Goal: Task Accomplishment & Management: Use online tool/utility

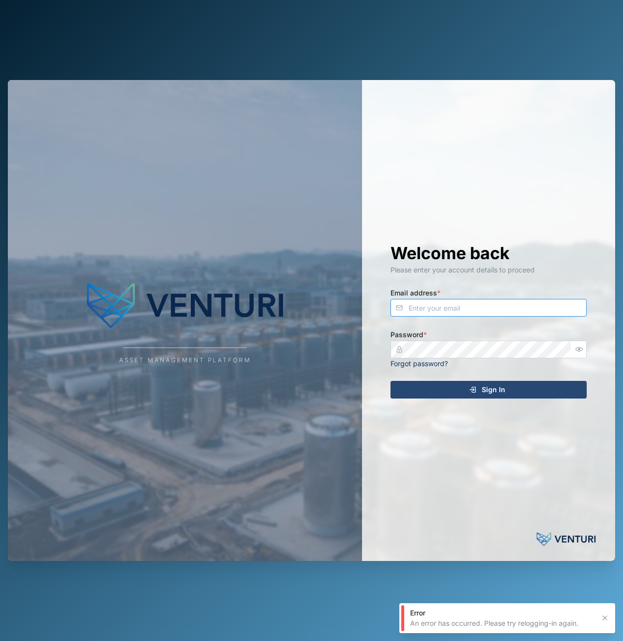
type input "[EMAIL_ADDRESS][DOMAIN_NAME]"
click at [521, 397] on div "Sign In" at bounding box center [487, 389] width 181 height 17
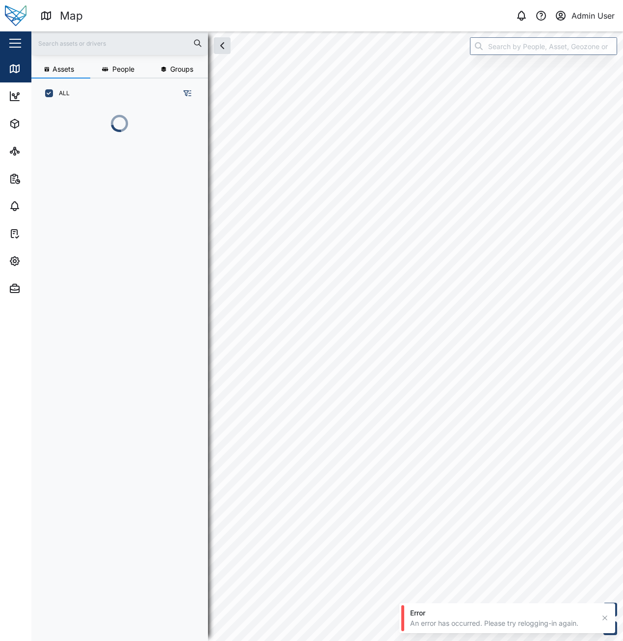
scroll to position [521, 154]
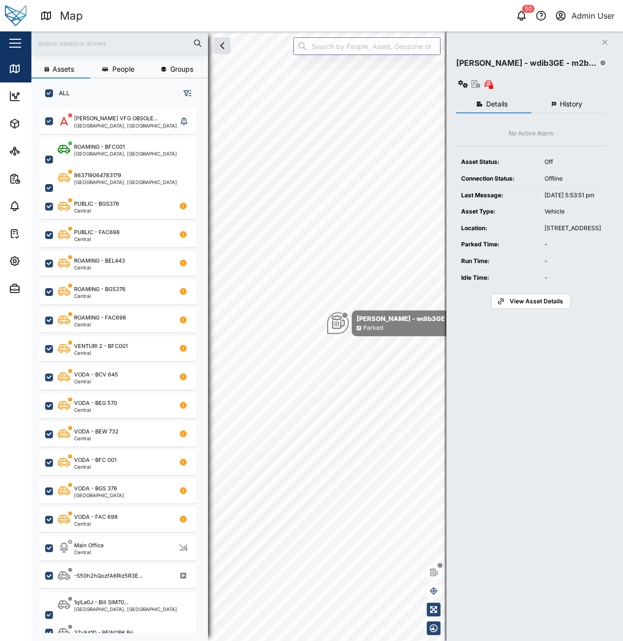
click at [605, 34] on div "Close [PERSON_NAME] - wdib3GE - m2b... Immobilise Details History No Active Ala…" at bounding box center [535, 335] width 177 height 609
click at [605, 43] on icon "button" at bounding box center [605, 42] width 5 height 5
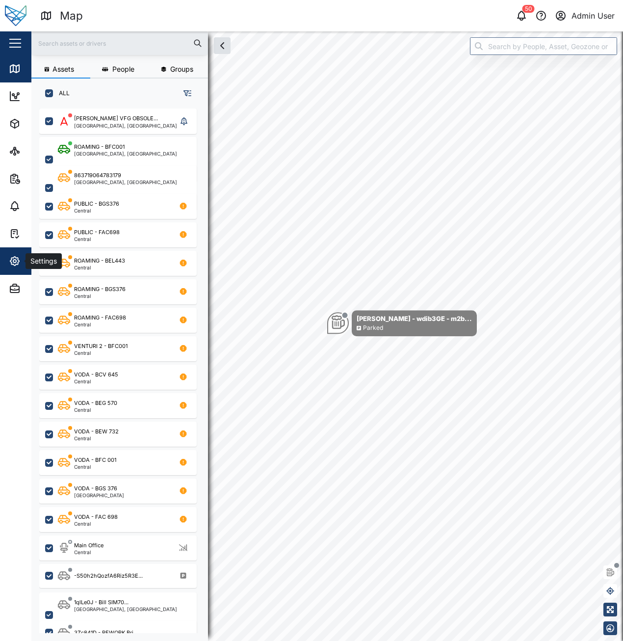
click at [15, 260] on icon "button" at bounding box center [14, 261] width 3 height 3
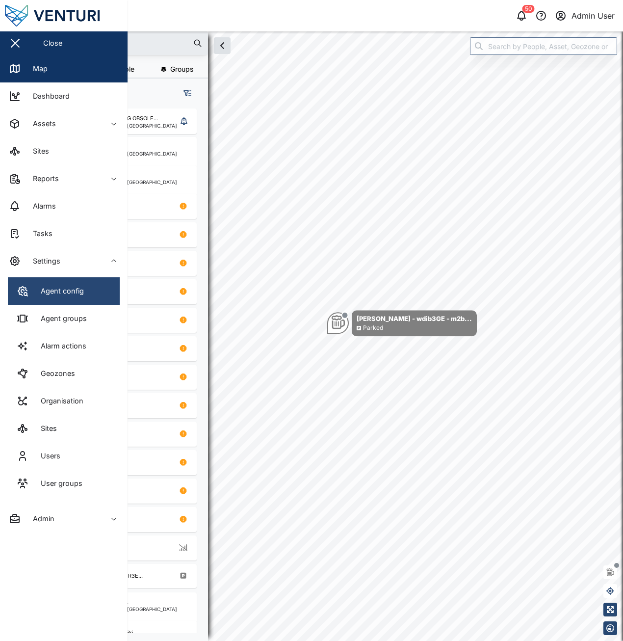
click at [82, 300] on link "Agent config" at bounding box center [64, 290] width 112 height 27
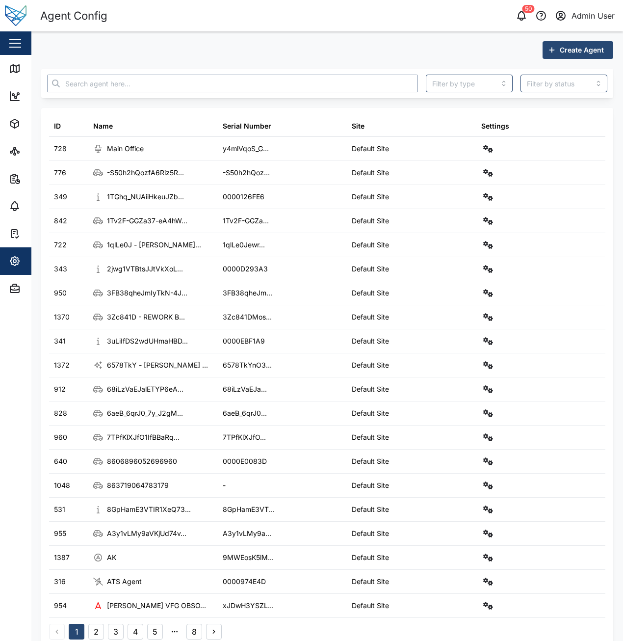
click at [269, 87] on input "text" at bounding box center [232, 84] width 371 height 18
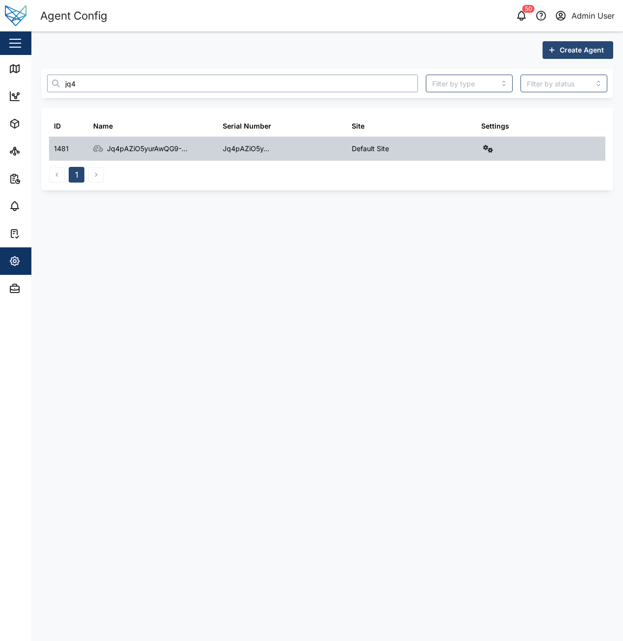
type input "jq4"
click at [484, 151] on icon "button" at bounding box center [488, 149] width 10 height 8
click at [473, 239] on link "Field gateway config" at bounding box center [446, 233] width 91 height 21
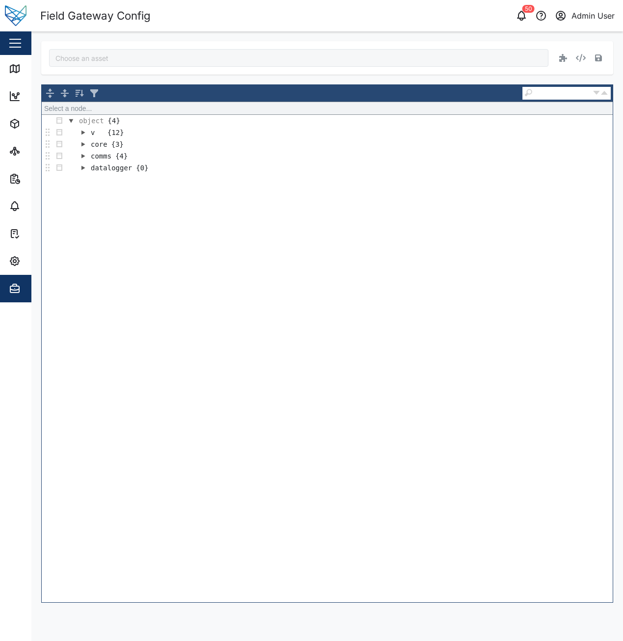
type input "Jq4pAZiO5yurAwQG9--13SWKP0GO1XWcGPoAZFKGJ0w"
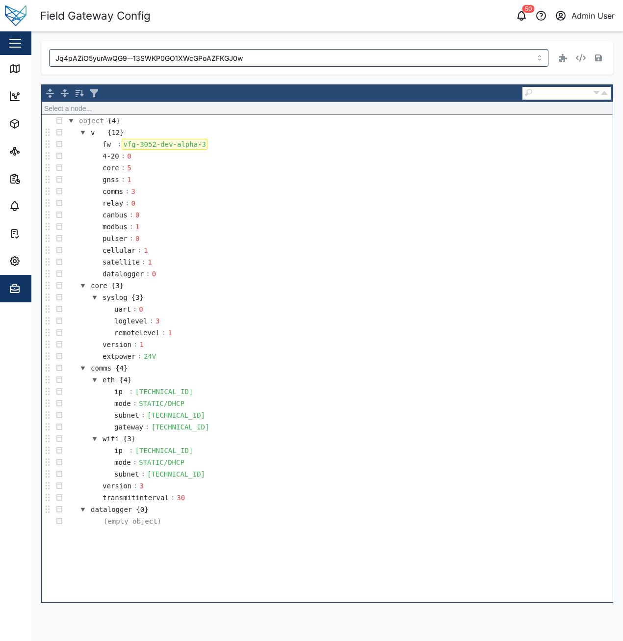
click at [197, 145] on div "vfg-3052-dev-alpha-3" at bounding box center [165, 144] width 86 height 11
click at [291, 154] on td "4-20 : 0" at bounding box center [339, 156] width 548 height 12
click at [199, 142] on div "vfg-3052-dev-alpha-3" at bounding box center [165, 144] width 86 height 11
click at [600, 58] on icon "button" at bounding box center [598, 57] width 7 height 7
